Goal: Task Accomplishment & Management: Use online tool/utility

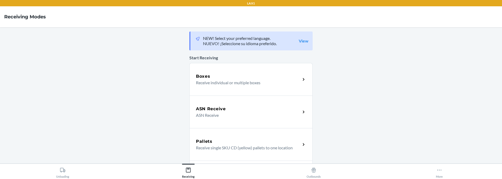
click at [227, 82] on p "Receive individual or multiple boxes" at bounding box center [246, 82] width 100 height 6
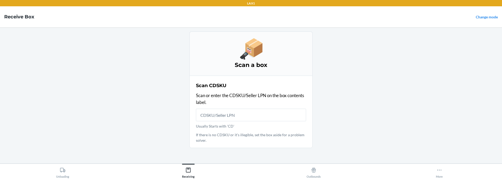
click at [235, 116] on input "Usually Starts with 'CD'" at bounding box center [251, 115] width 110 height 13
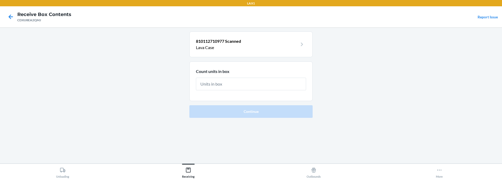
click at [247, 84] on input "text" at bounding box center [251, 84] width 110 height 13
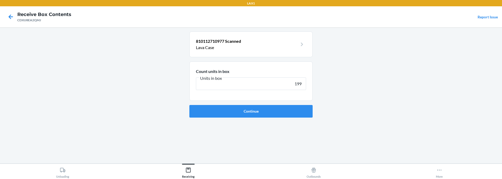
type input "199"
click at [189, 105] on button "Continue" at bounding box center [250, 111] width 123 height 13
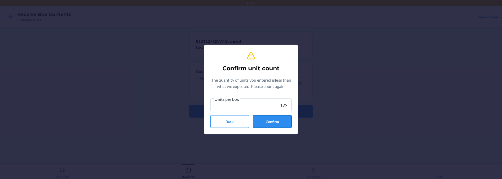
type input "199"
click at [265, 116] on button "Confirm" at bounding box center [272, 121] width 39 height 13
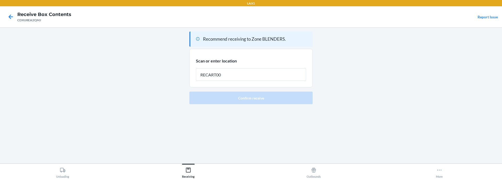
type input "RECART003"
